Goal: Transaction & Acquisition: Download file/media

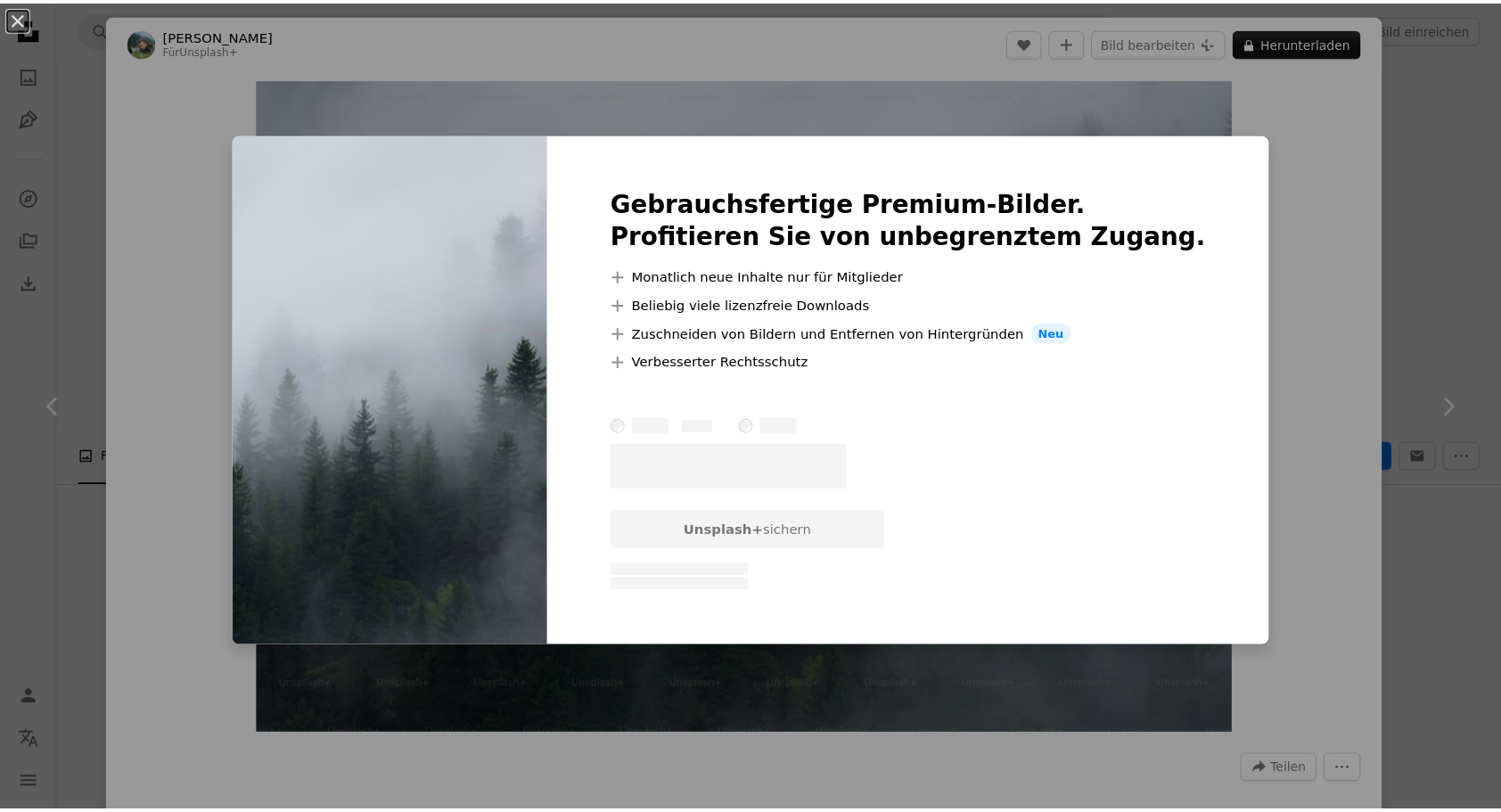
scroll to position [12921, 0]
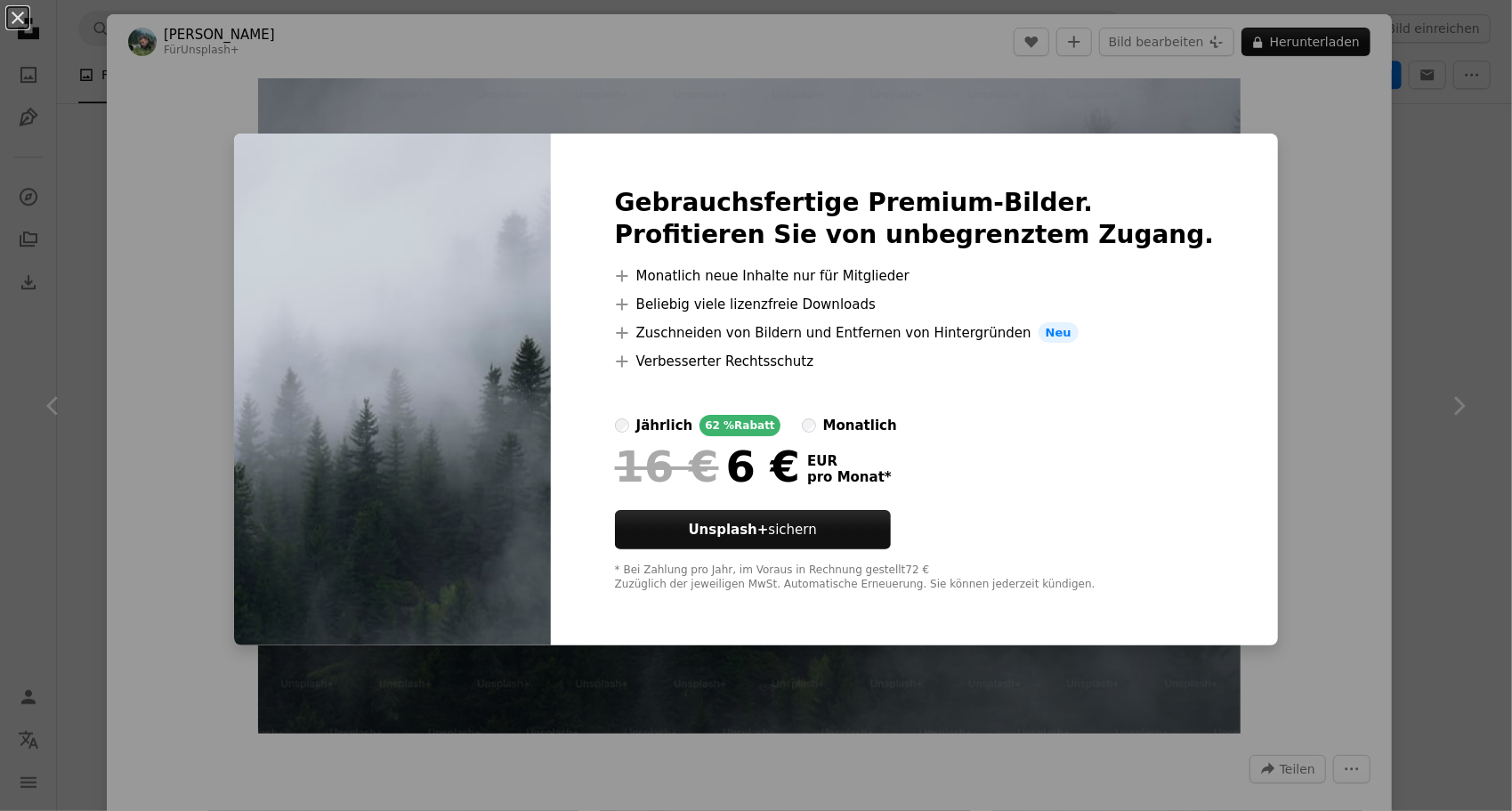
click at [1294, 240] on div "An X shape Gebrauchsfertige Premium-Bilder. Profitieren Sie von unbegrenztem Zu…" at bounding box center [756, 405] width 1512 height 811
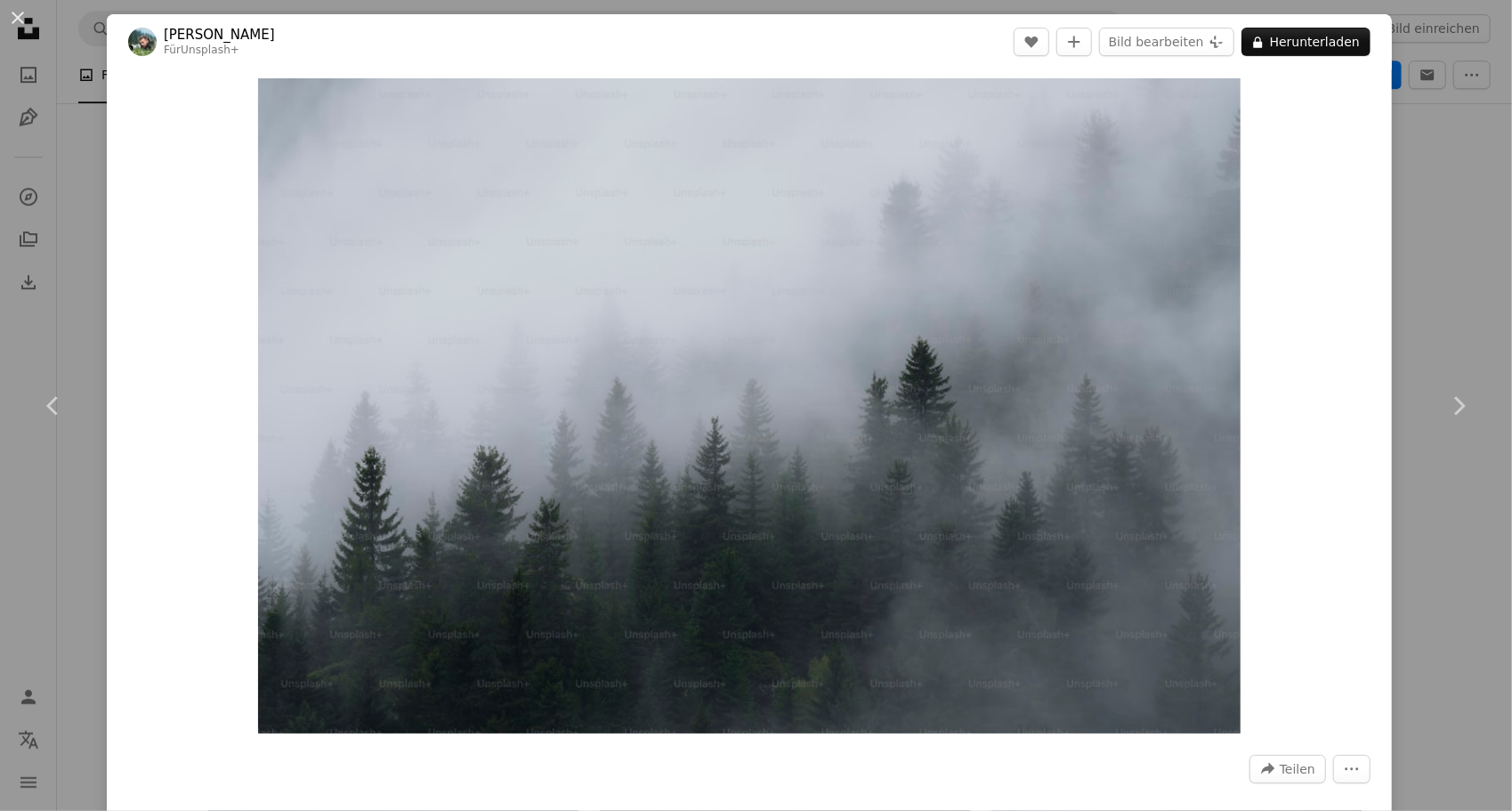
click at [1452, 212] on div "An X shape Chevron left Chevron right [PERSON_NAME] Für Unsplash+ A heart A plu…" at bounding box center [756, 405] width 1512 height 811
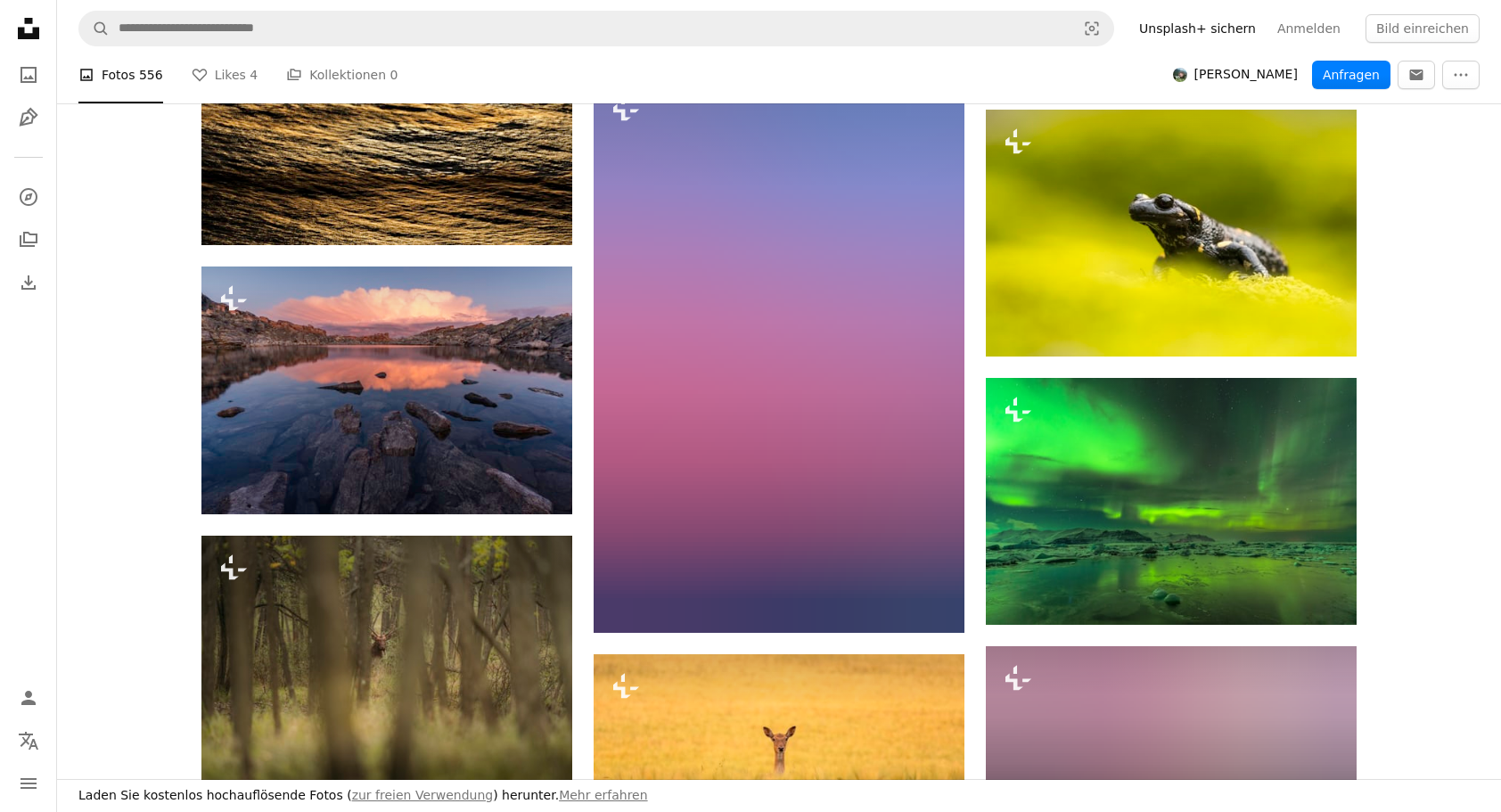
scroll to position [33772, 0]
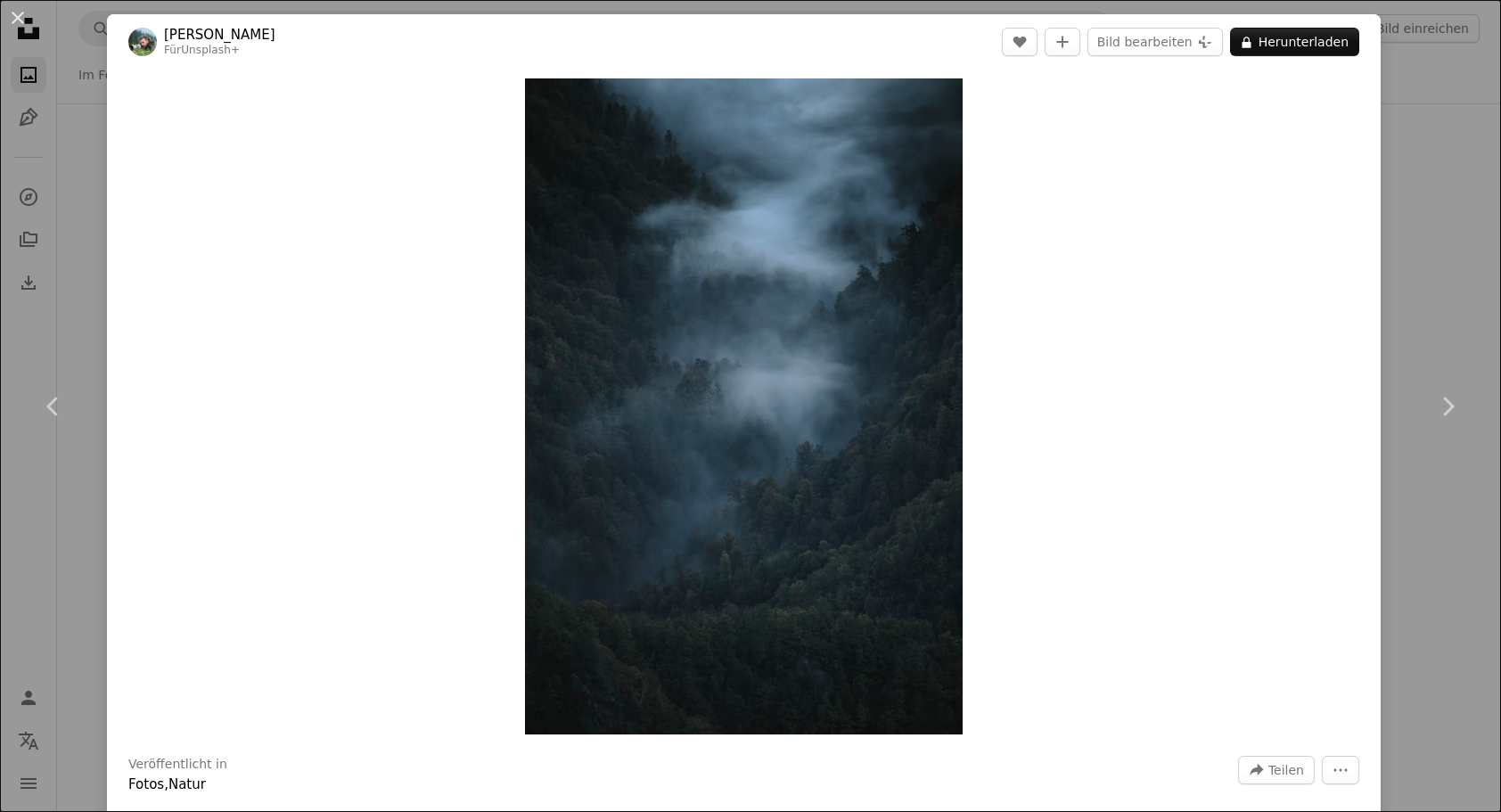
scroll to position [6505, 0]
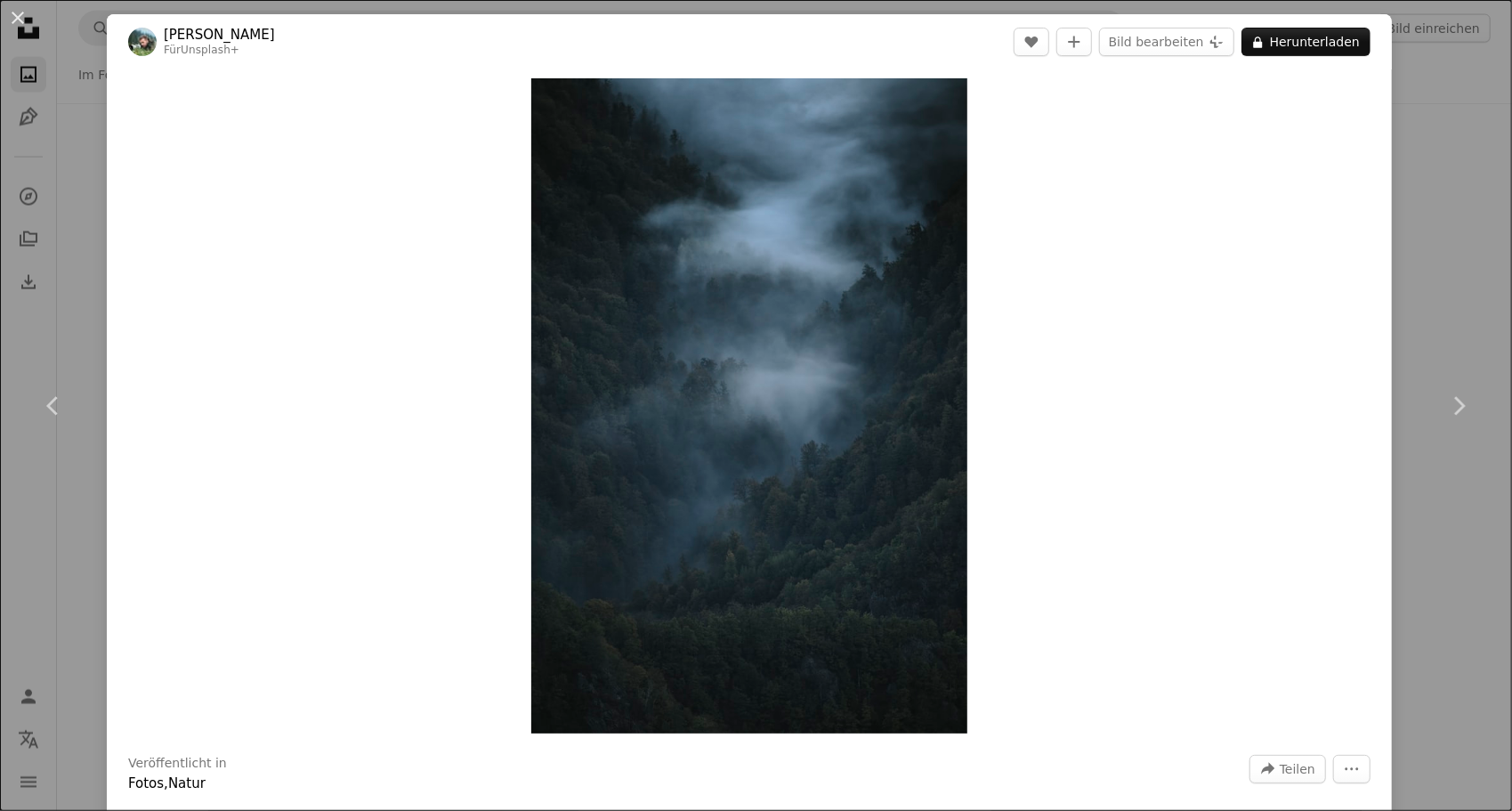
click at [22, 14] on button "An X shape" at bounding box center [18, 18] width 22 height 22
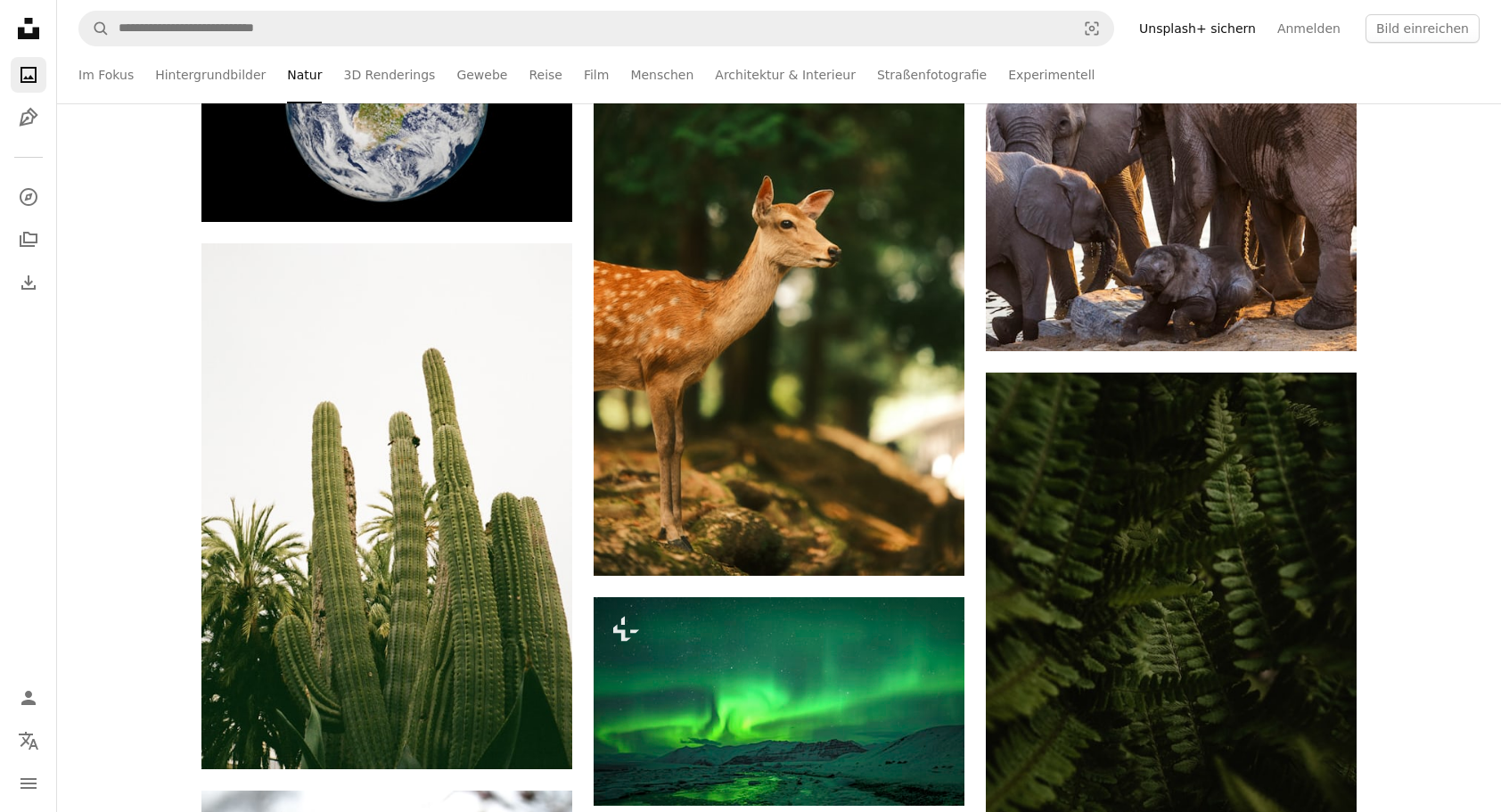
scroll to position [15683, 0]
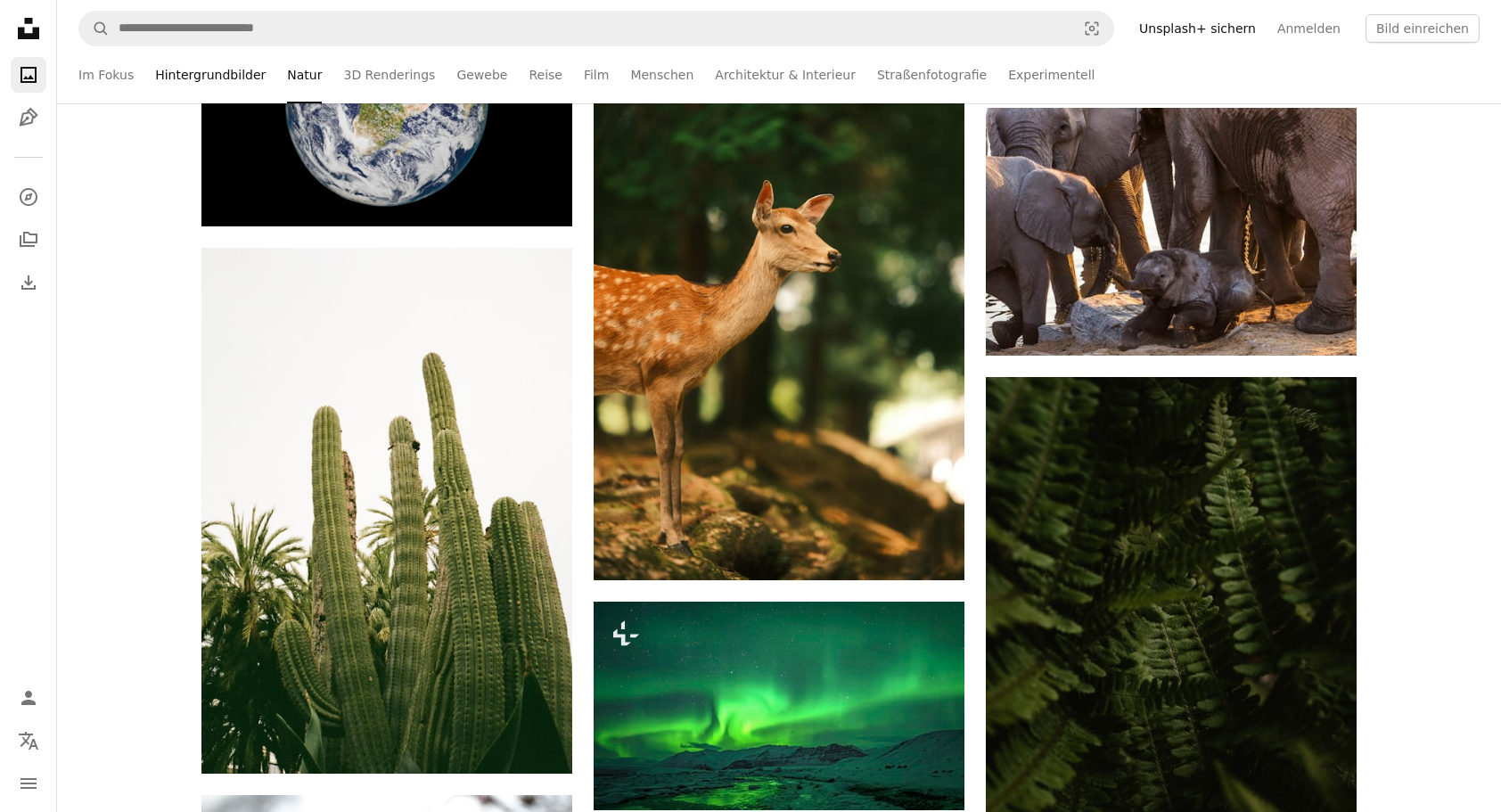
click at [207, 66] on link "Hintergrundbilder" at bounding box center [209, 75] width 110 height 58
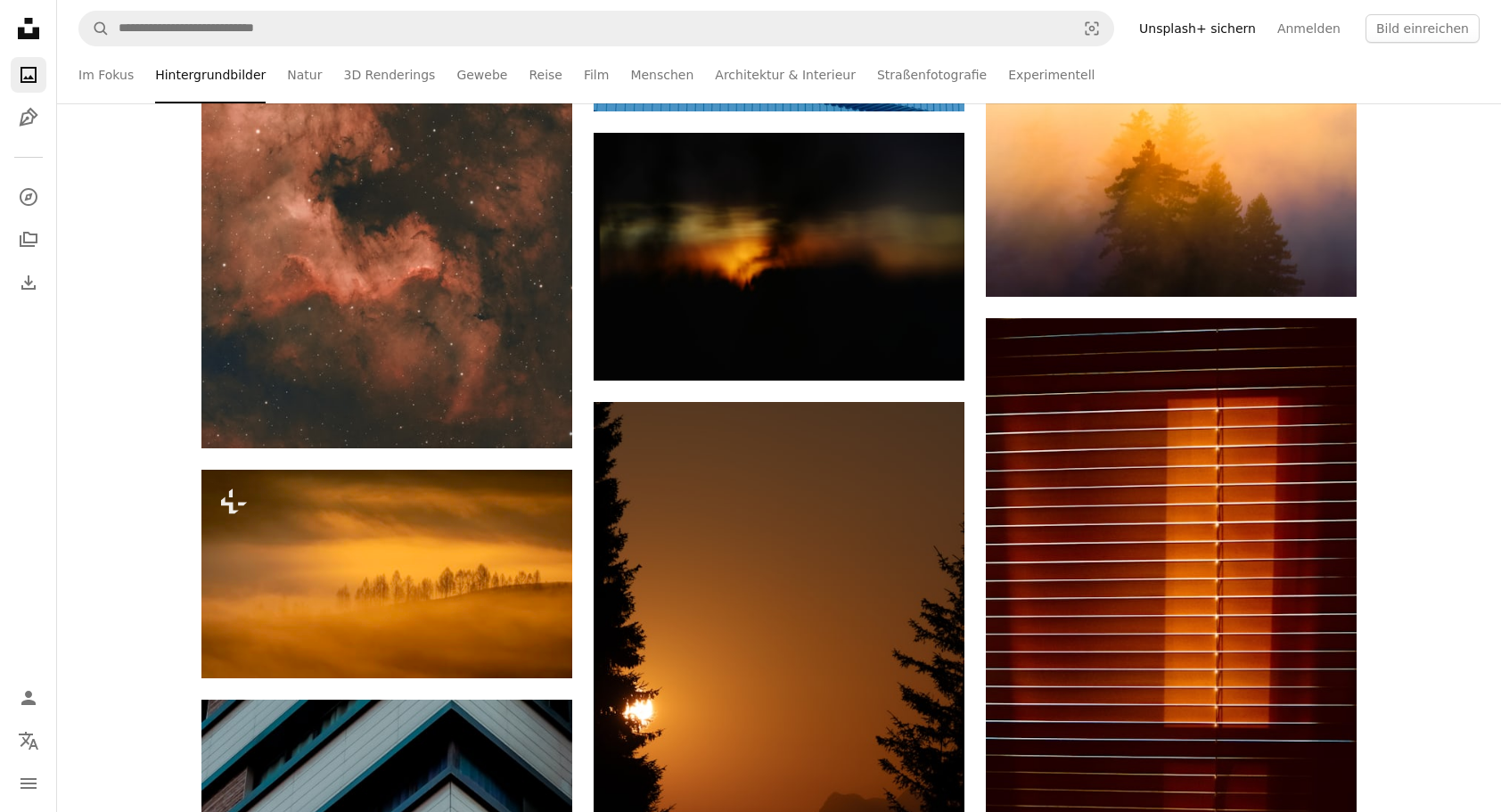
scroll to position [6773, 0]
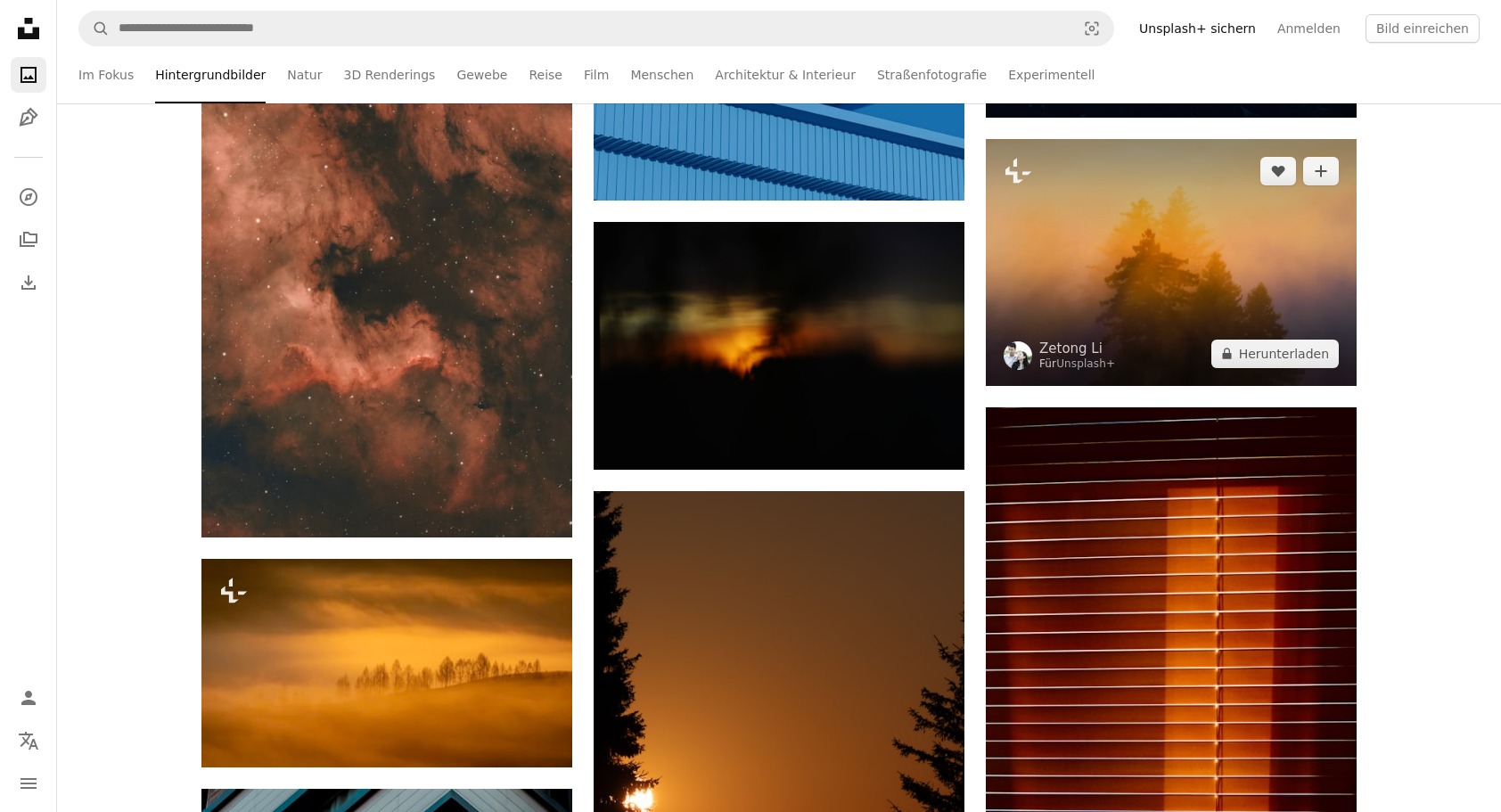
click at [1102, 199] on img at bounding box center [1171, 262] width 371 height 247
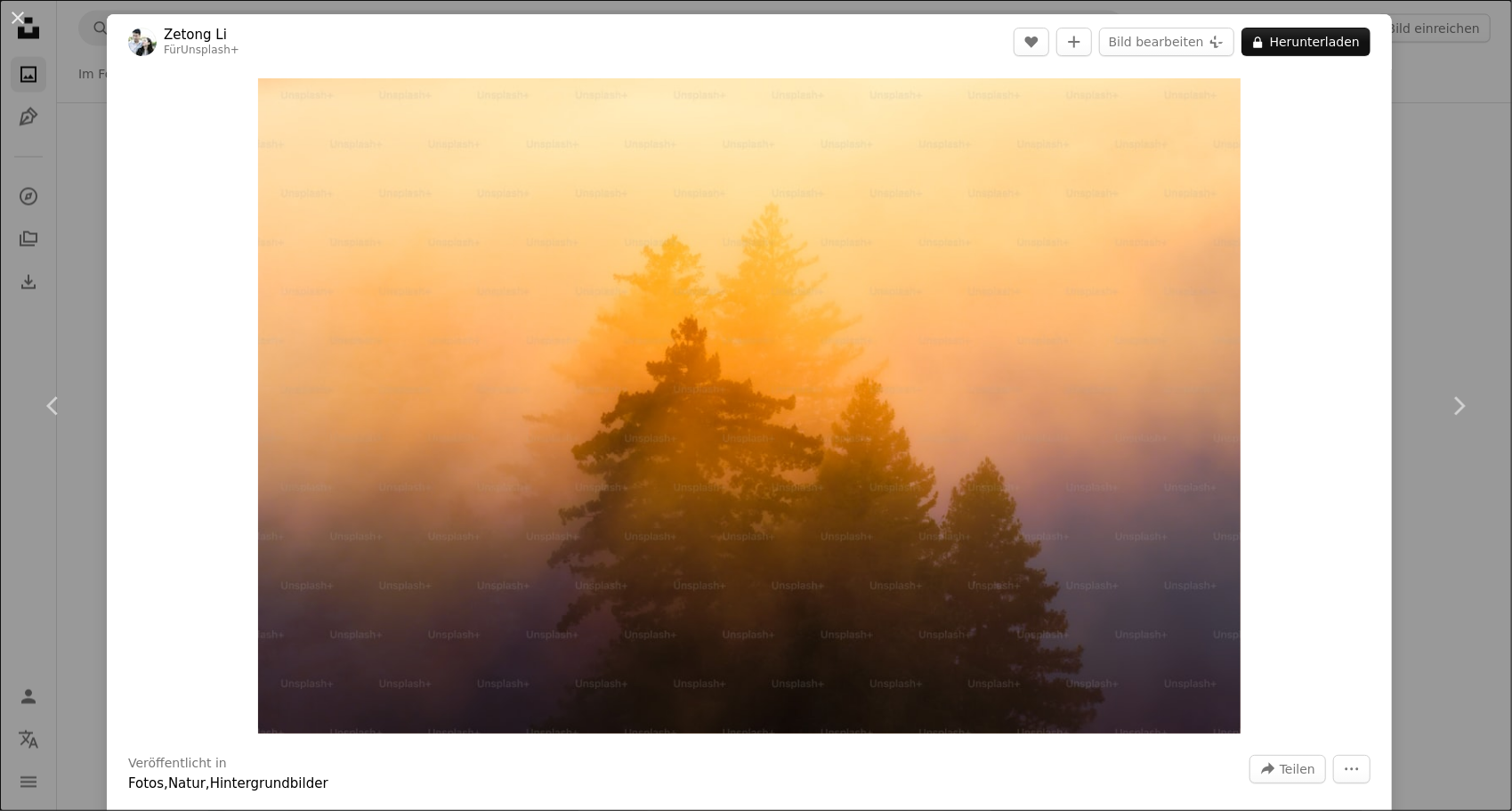
click at [1458, 229] on div "An X shape Chevron left Chevron right Zetong Li Für Unsplash+ A heart A plus si…" at bounding box center [756, 405] width 1512 height 811
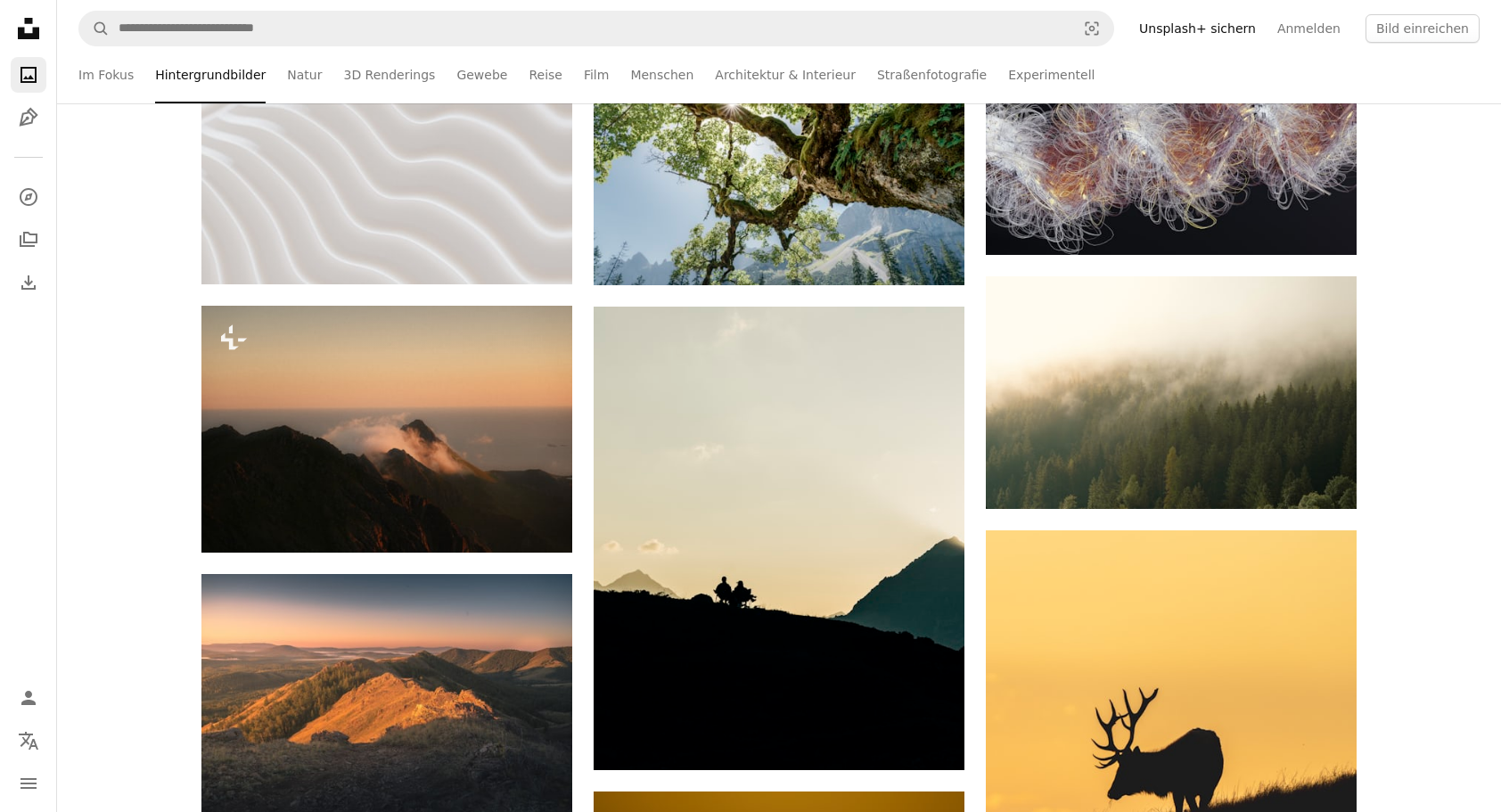
scroll to position [9178, 0]
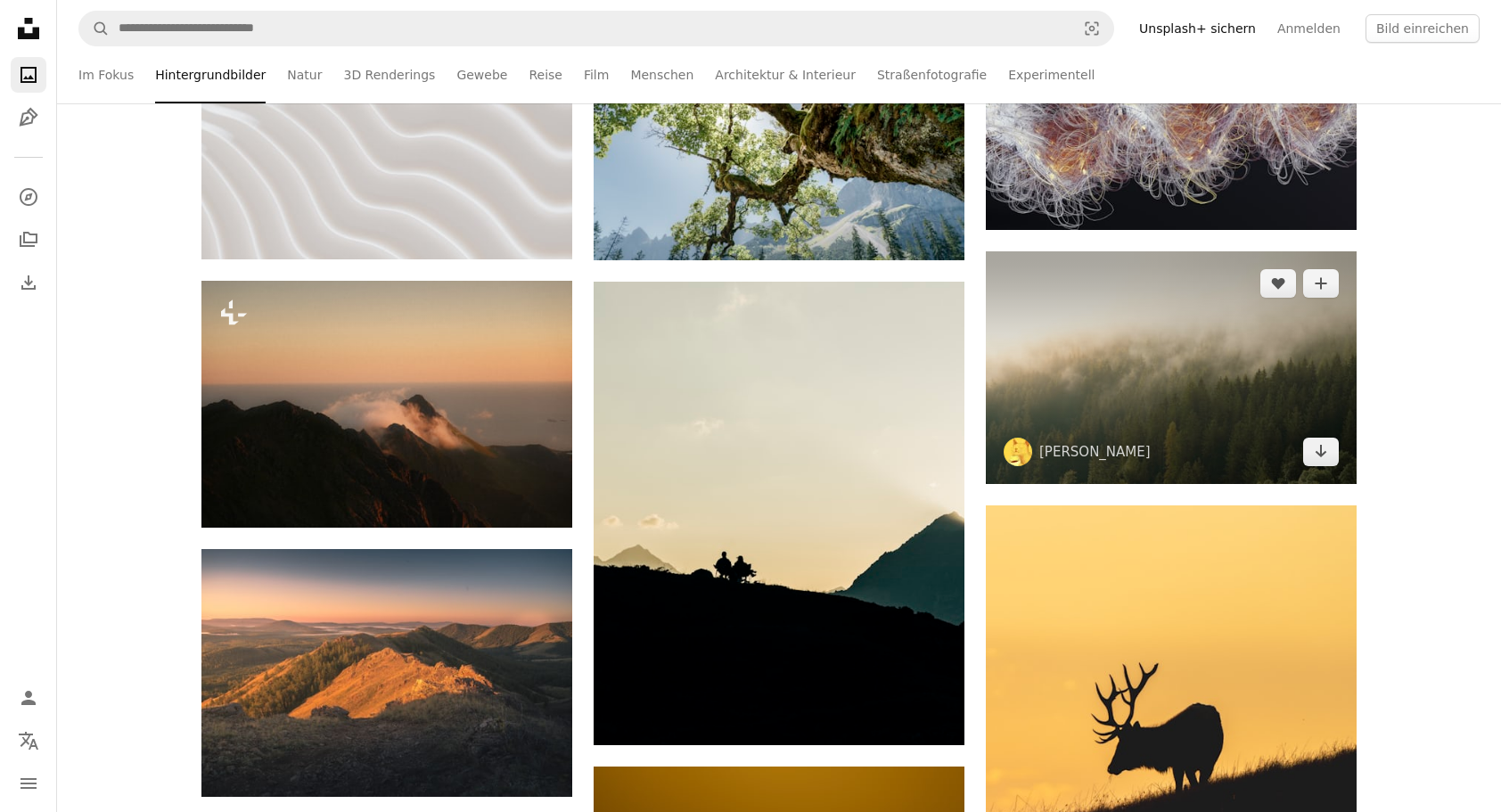
click at [1245, 349] on img at bounding box center [1171, 367] width 371 height 232
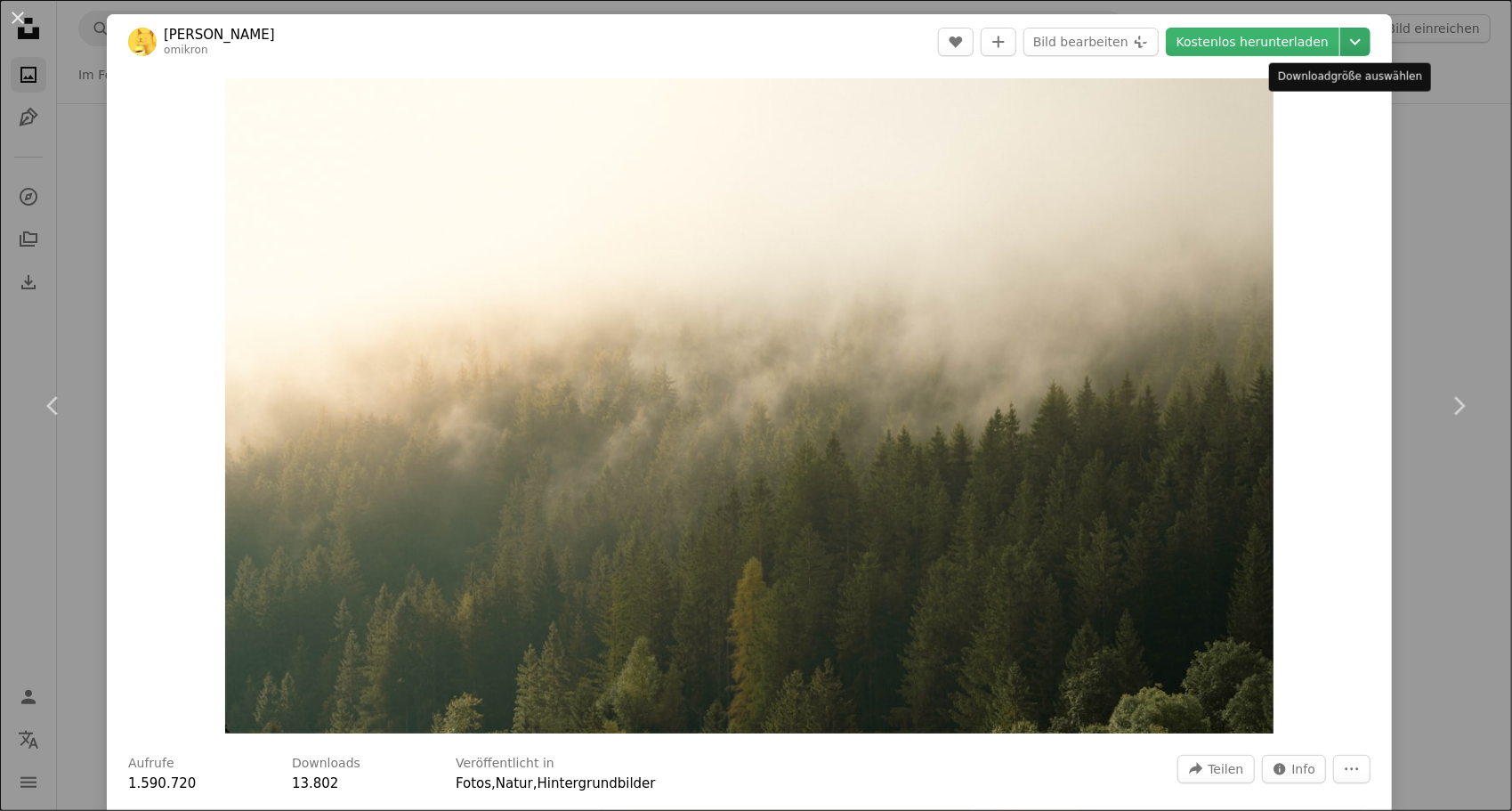
click at [1342, 38] on icon "Chevron down" at bounding box center [1355, 42] width 29 height 22
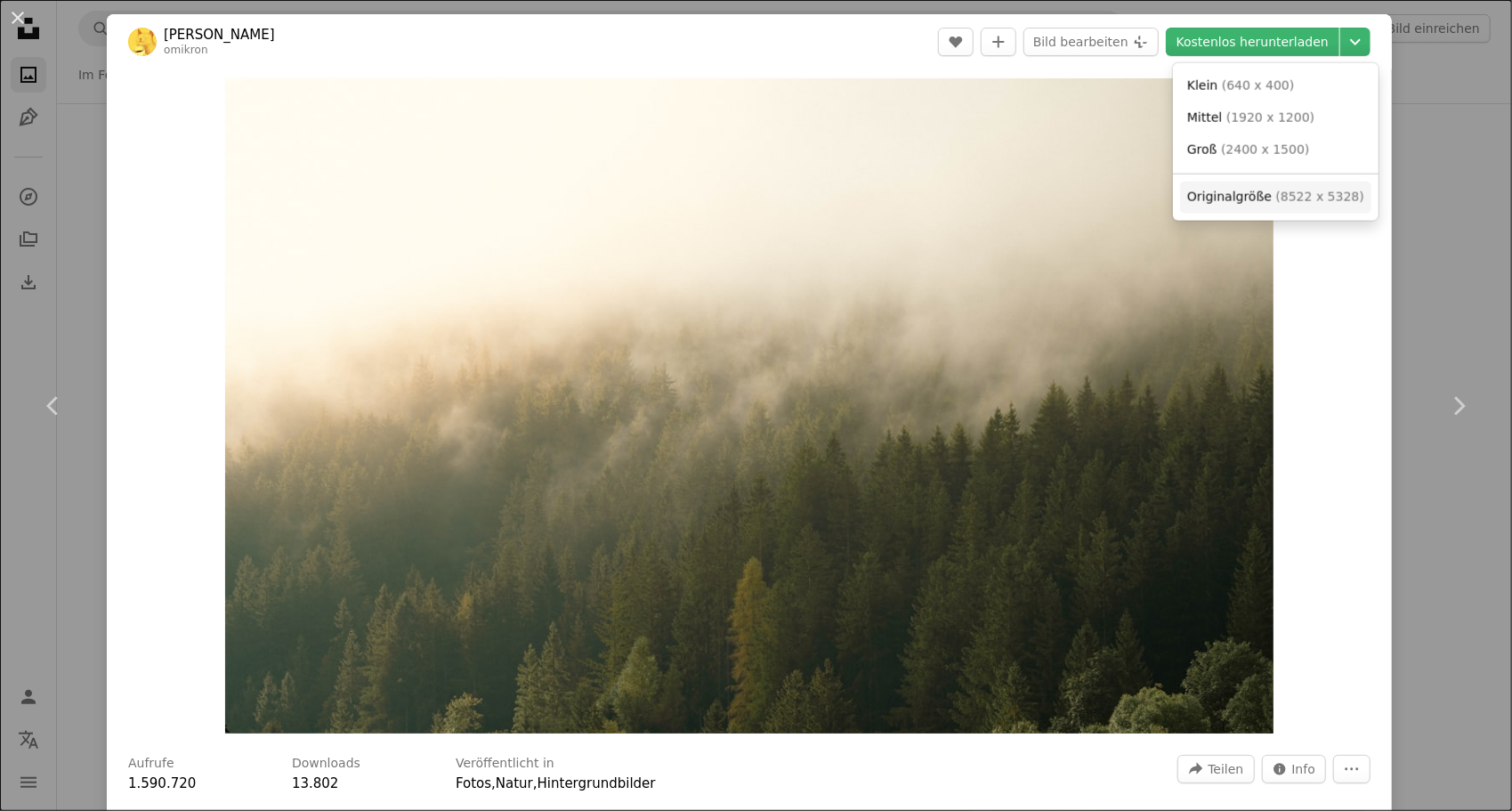
click at [1316, 189] on span "( 8522 x 5328 )" at bounding box center [1320, 196] width 88 height 14
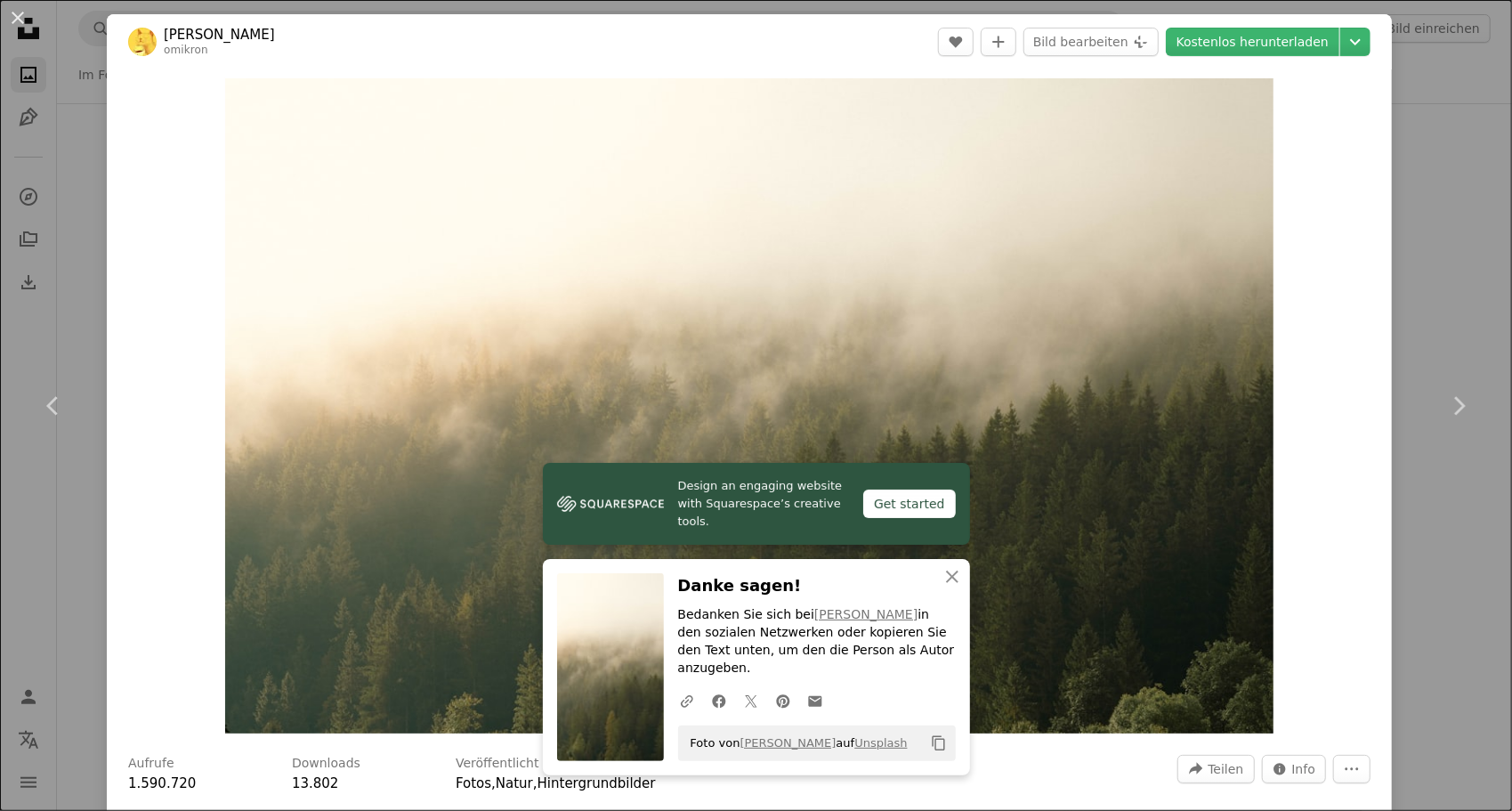
click at [1446, 165] on div "An X shape Chevron left Chevron right Valentin omikron A heart A plus sign Bild…" at bounding box center [756, 405] width 1512 height 811
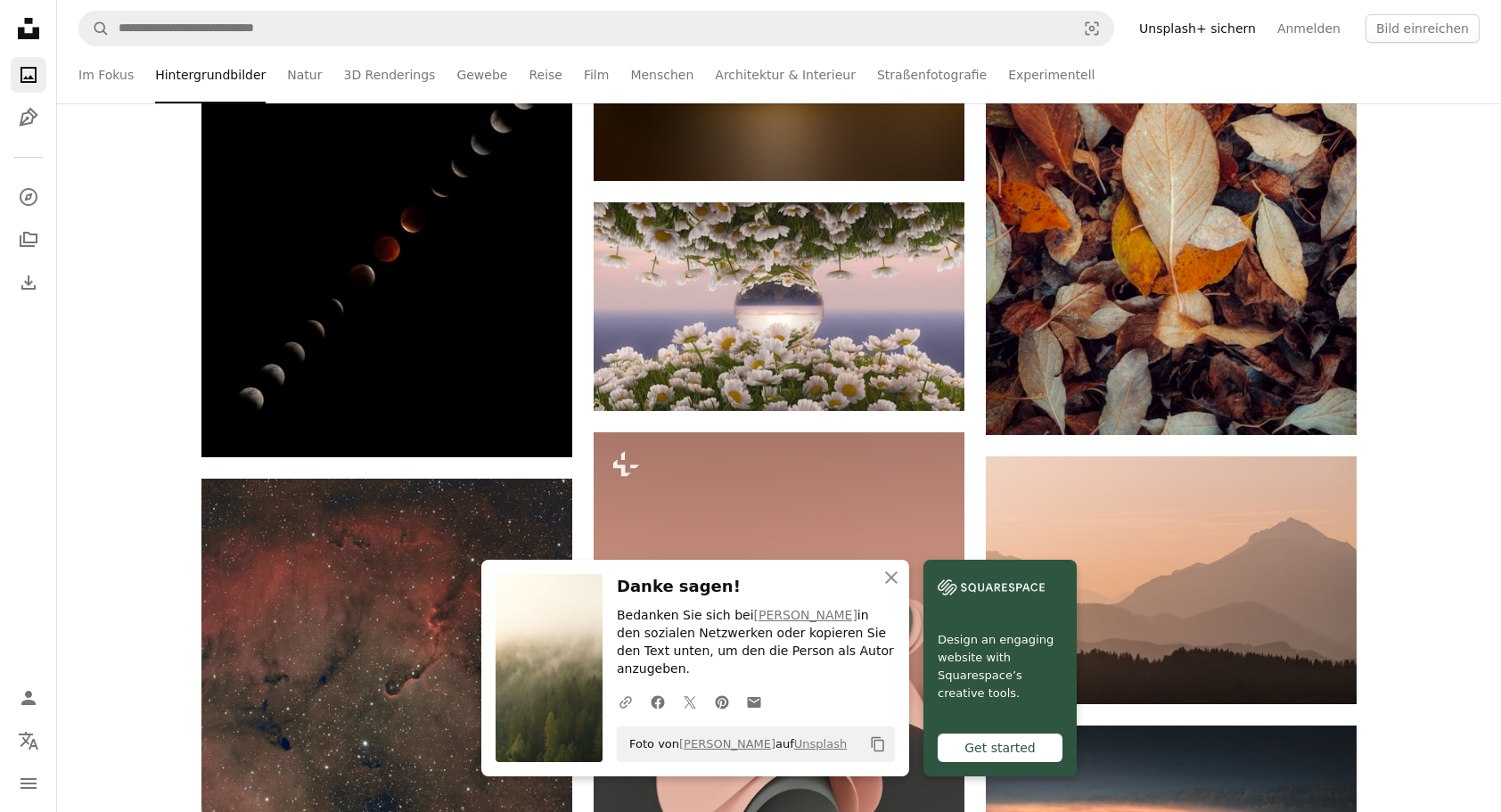
scroll to position [10337, 0]
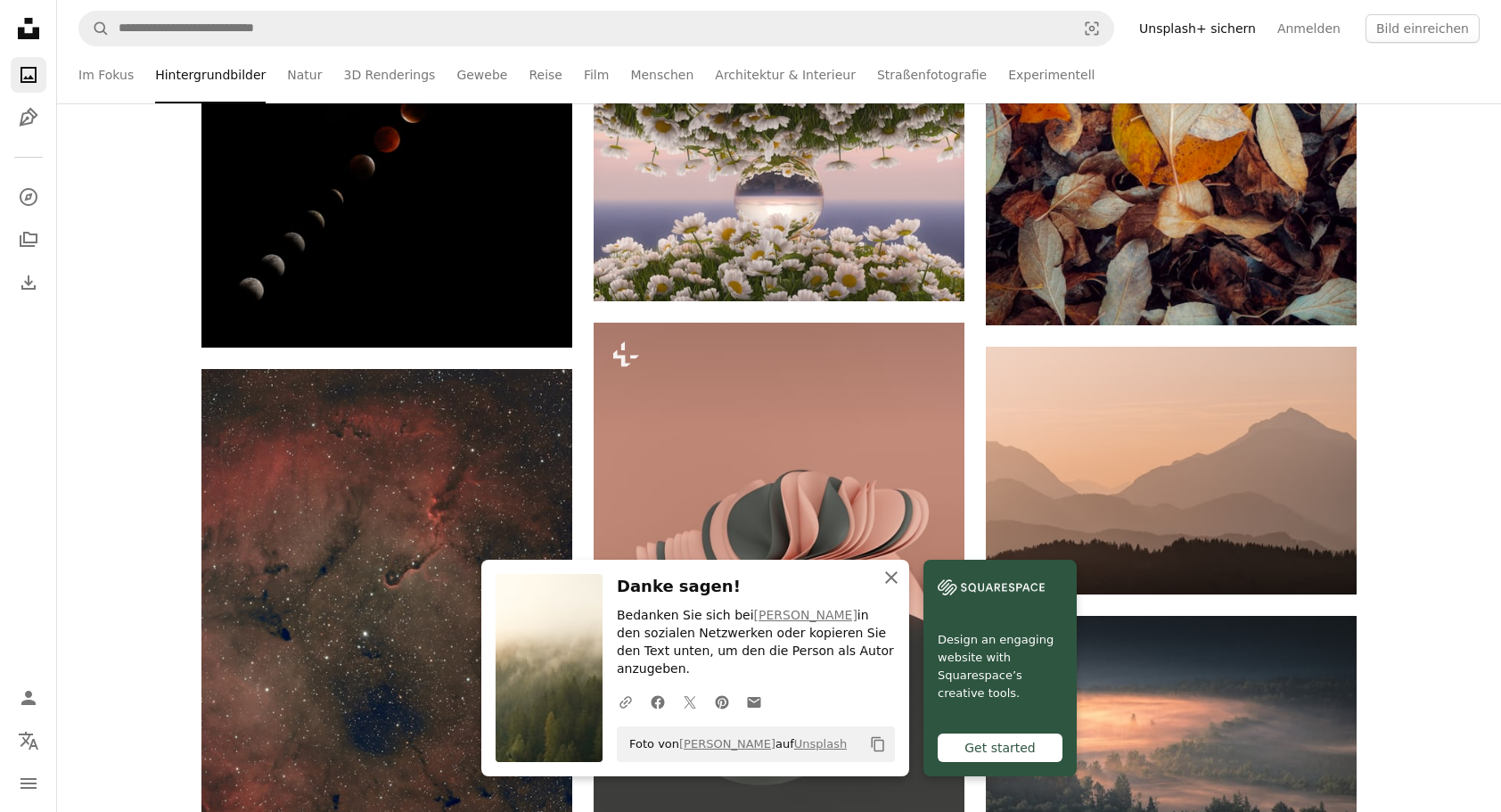
click at [887, 584] on icon "button" at bounding box center [890, 577] width 13 height 13
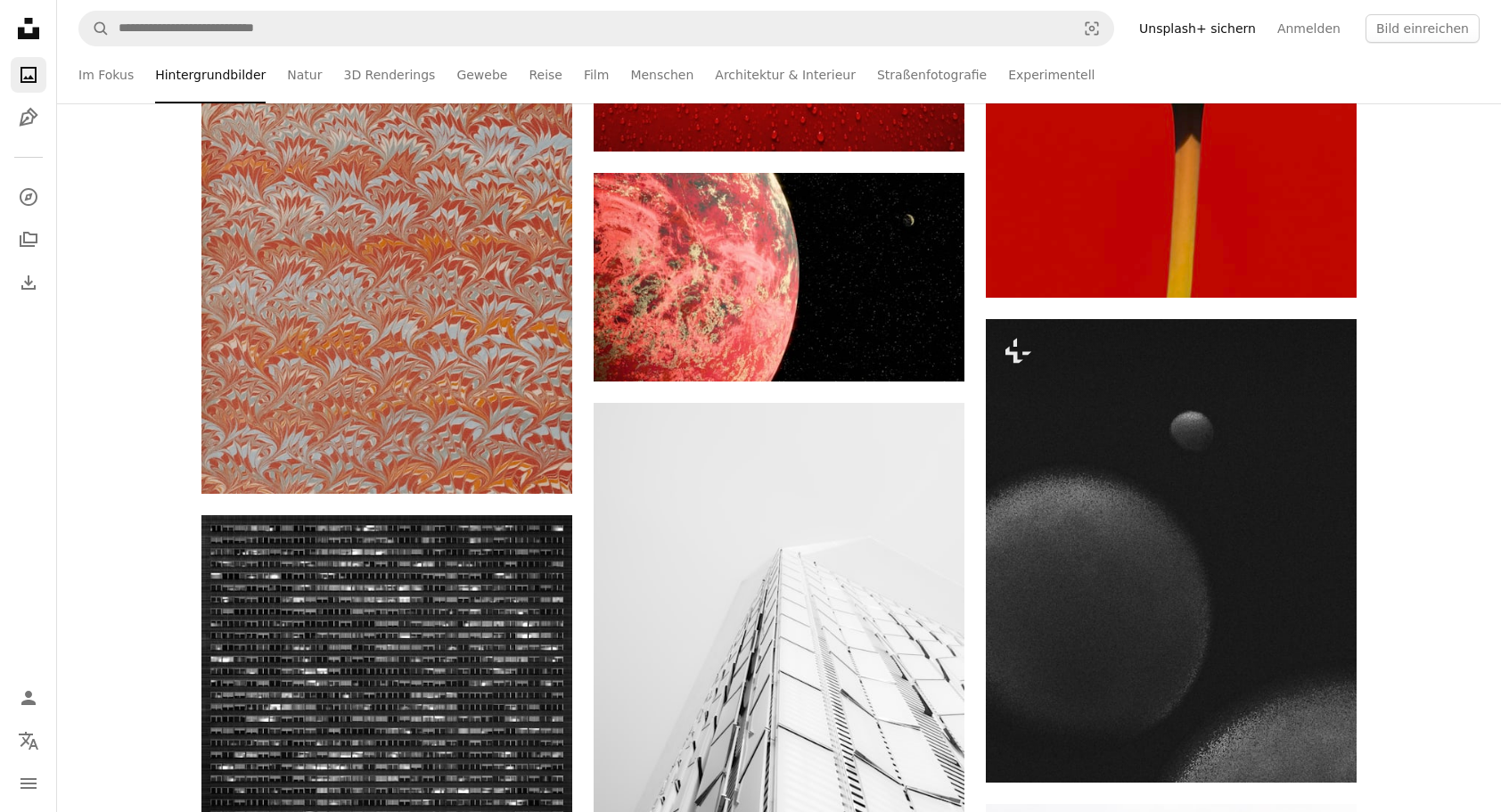
scroll to position [22188, 0]
